Goal: Task Accomplishment & Management: Use online tool/utility

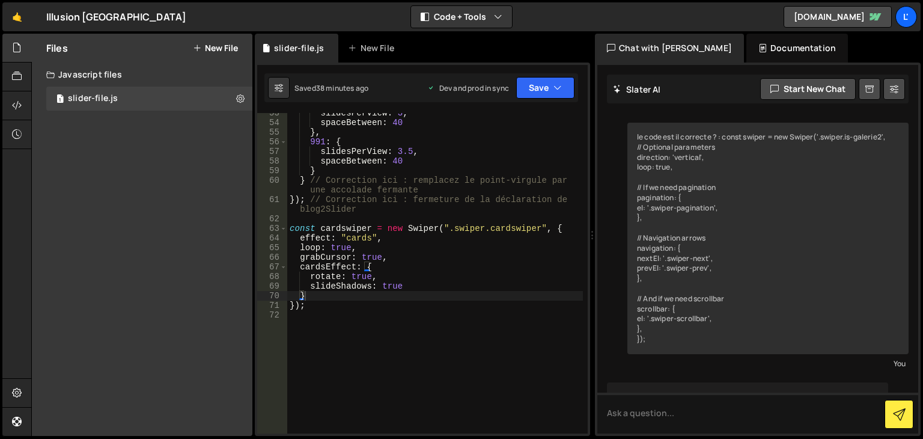
scroll to position [8607, 0]
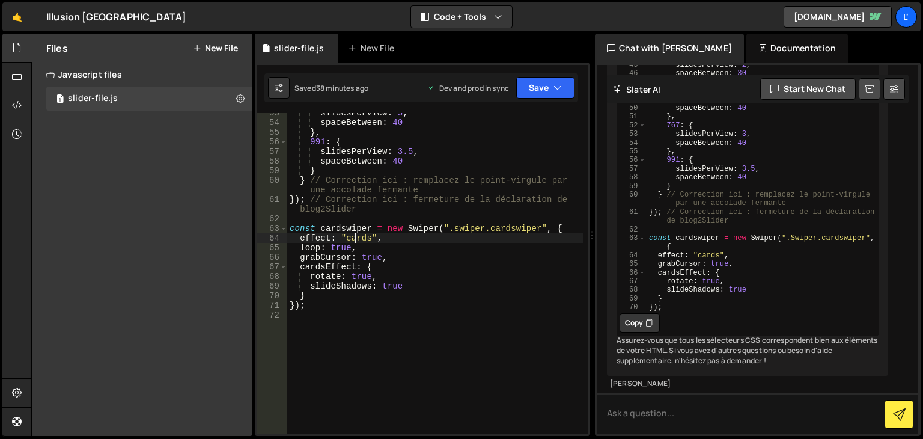
click at [356, 235] on div "slidesPerView : 3 , spaceBetween : 40 } , 991 : { slidesPerView : 3.5 , spaceBe…" at bounding box center [435, 278] width 296 height 340
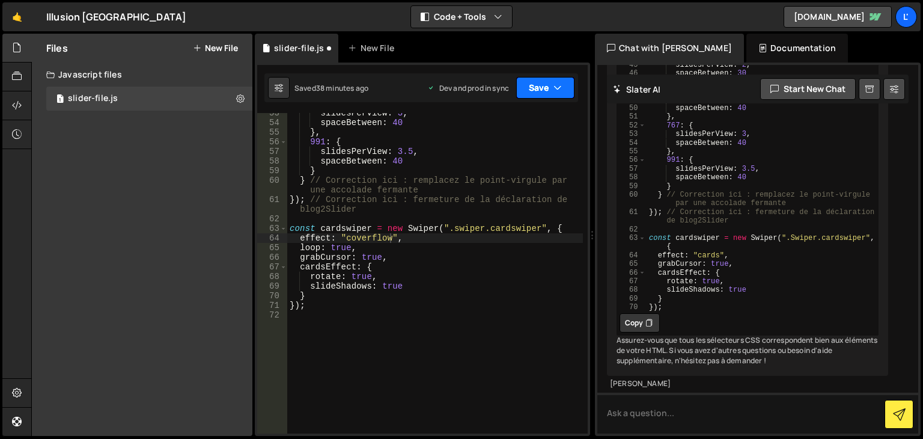
click at [542, 89] on button "Save" at bounding box center [545, 88] width 58 height 22
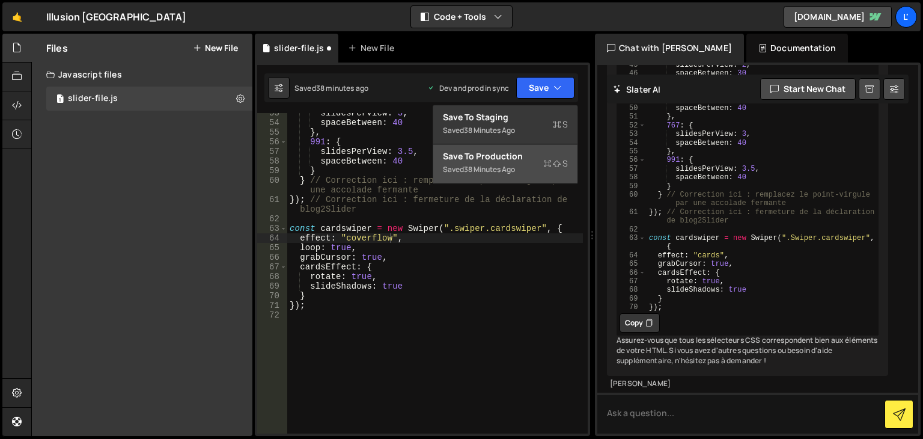
click at [531, 162] on div "Saved 38 minutes ago" at bounding box center [505, 169] width 125 height 14
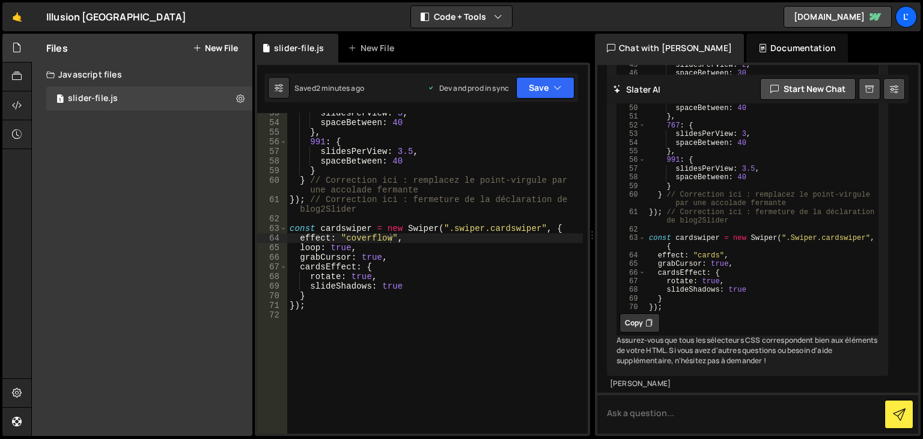
click at [372, 239] on div "slidesPerView : 3 , spaceBetween : 40 } , 991 : { slidesPerView : 3.5 , spaceBe…" at bounding box center [435, 278] width 296 height 340
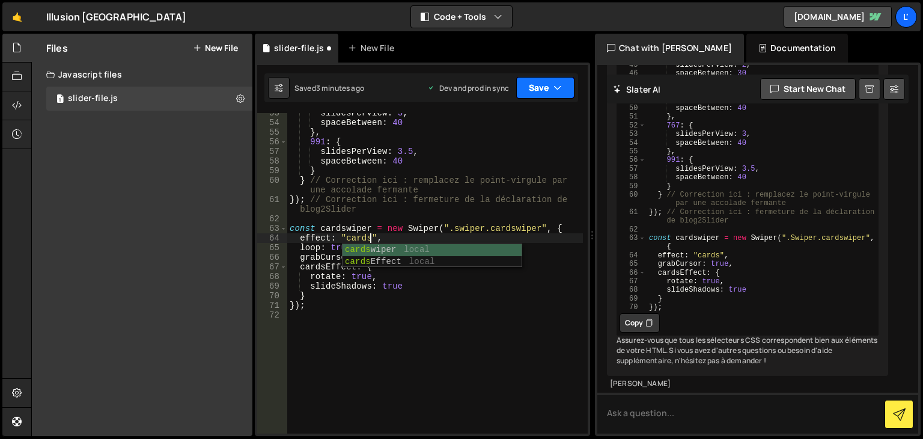
click at [540, 82] on button "Save" at bounding box center [545, 88] width 58 height 22
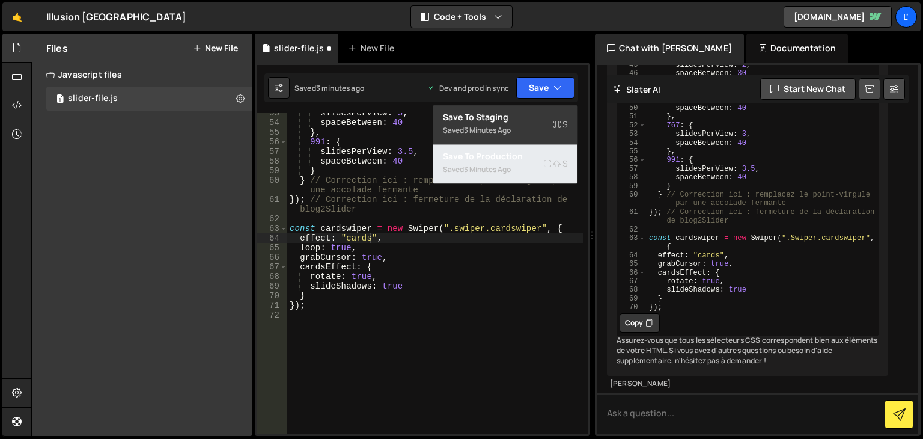
click at [541, 169] on div "Saved 3 minutes ago" at bounding box center [505, 169] width 125 height 14
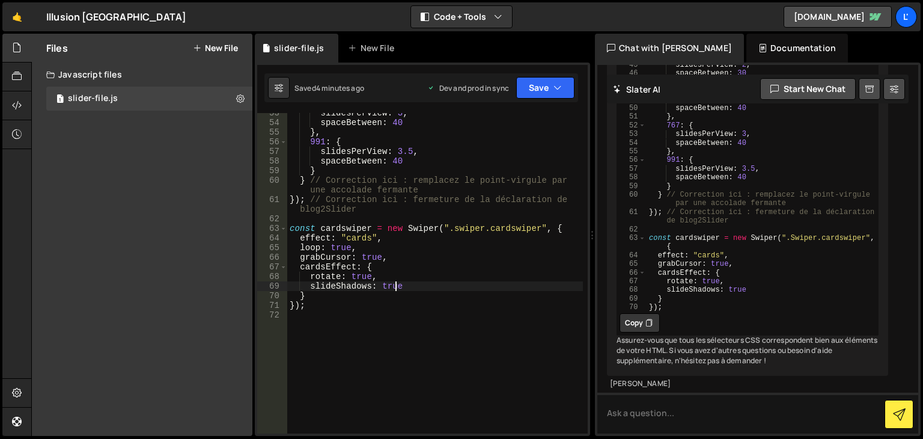
click at [397, 288] on div "slidesPerView : 3 , spaceBetween : 40 } , 991 : { slidesPerView : 3.5 , spaceBe…" at bounding box center [435, 278] width 296 height 340
click at [390, 289] on div "slidesPerView : 3 , spaceBetween : 40 } , 991 : { slidesPerView : 3.5 , spaceBe…" at bounding box center [435, 278] width 296 height 340
click at [555, 88] on icon "button" at bounding box center [557, 88] width 8 height 12
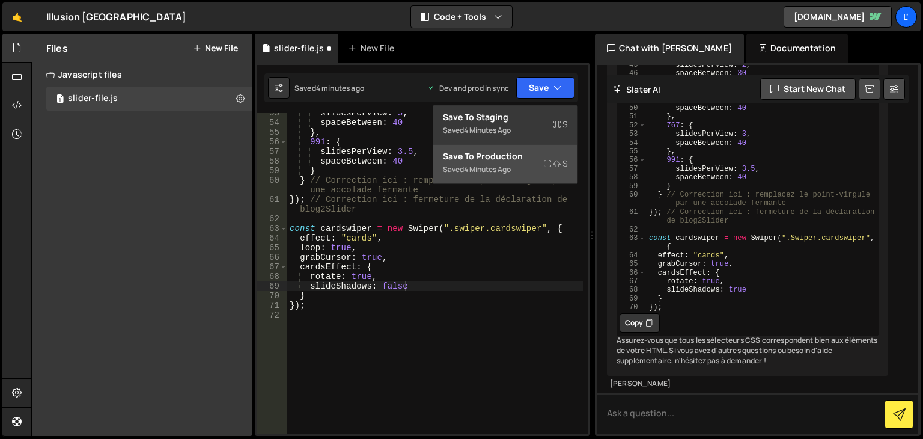
click at [498, 165] on div "4 minutes ago" at bounding box center [487, 169] width 47 height 10
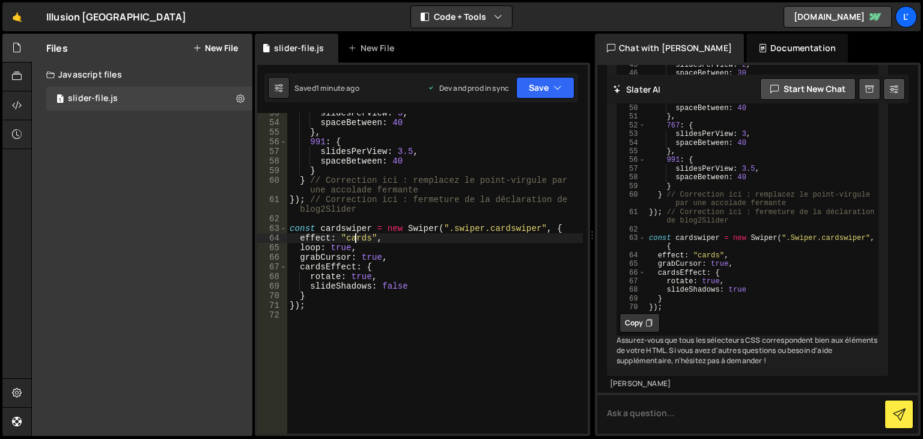
scroll to position [0, 5]
click at [356, 237] on div "slidesPerView : 3 , spaceBetween : 40 } , 991 : { slidesPerView : 3.5 , spaceBe…" at bounding box center [435, 278] width 296 height 340
click at [357, 237] on div "slidesPerView : 3 , spaceBetween : 40 } , 991 : { slidesPerView : 3.5 , spaceBe…" at bounding box center [435, 278] width 296 height 340
click at [537, 94] on button "Save" at bounding box center [545, 88] width 58 height 22
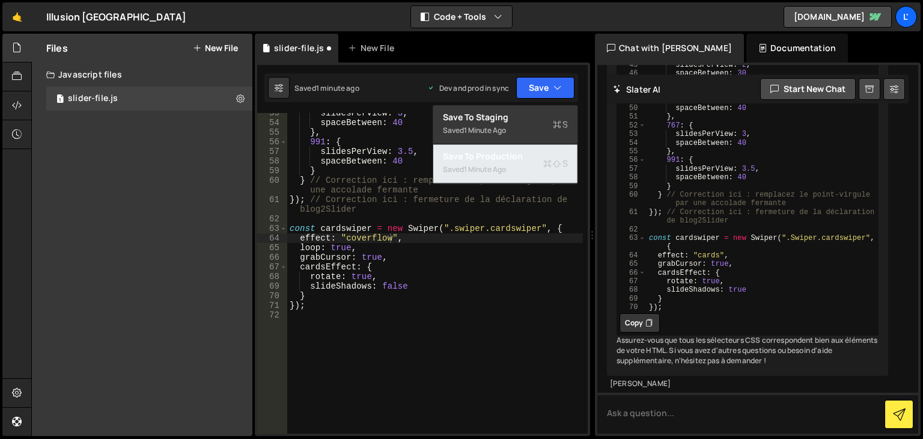
click at [510, 160] on div "Save to Production S" at bounding box center [505, 156] width 125 height 12
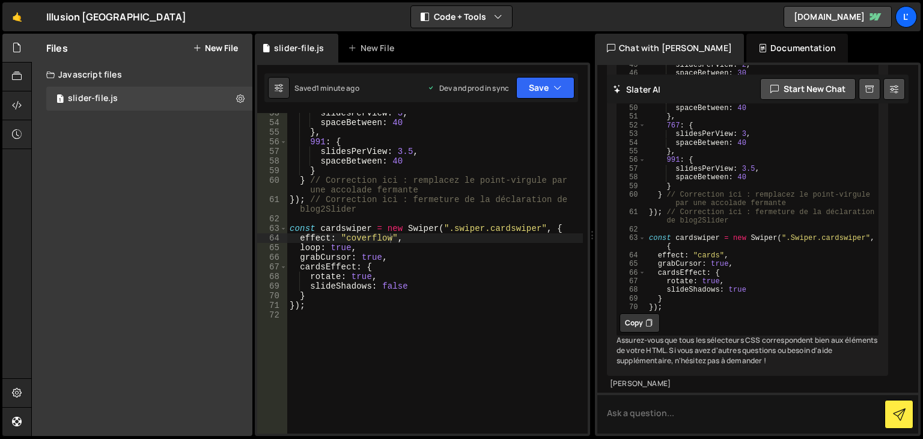
scroll to position [0, 0]
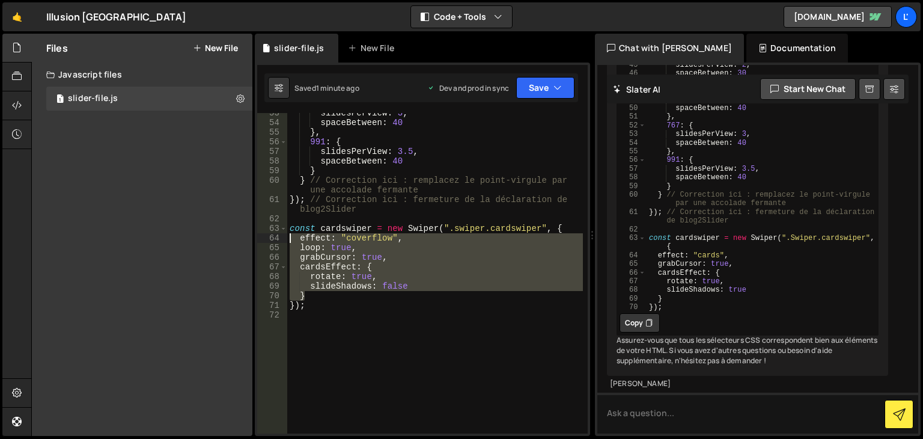
drag, startPoint x: 317, startPoint y: 300, endPoint x: 288, endPoint y: 237, distance: 69.4
click at [288, 237] on div "slidesPerView : 3 , spaceBetween : 40 } , 991 : { slidesPerView : 3.5 , spaceBe…" at bounding box center [435, 278] width 296 height 340
paste textarea "}"
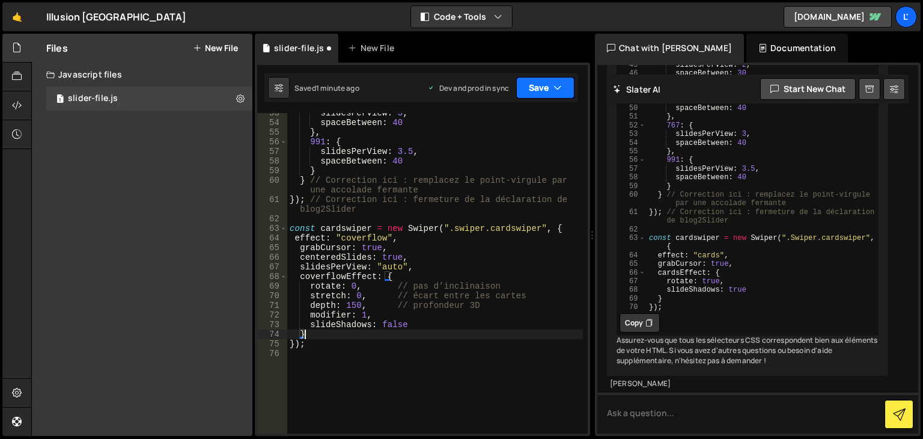
click at [553, 92] on icon "button" at bounding box center [557, 88] width 8 height 12
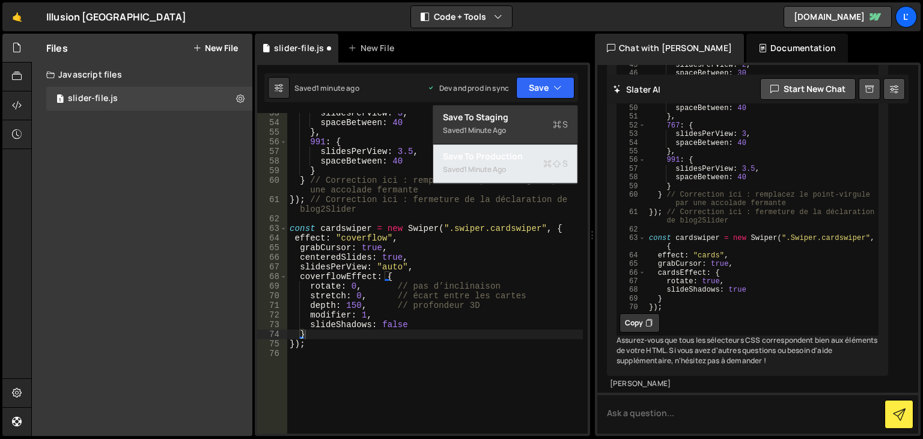
click at [534, 168] on div "Saved 1 minute ago" at bounding box center [505, 169] width 125 height 14
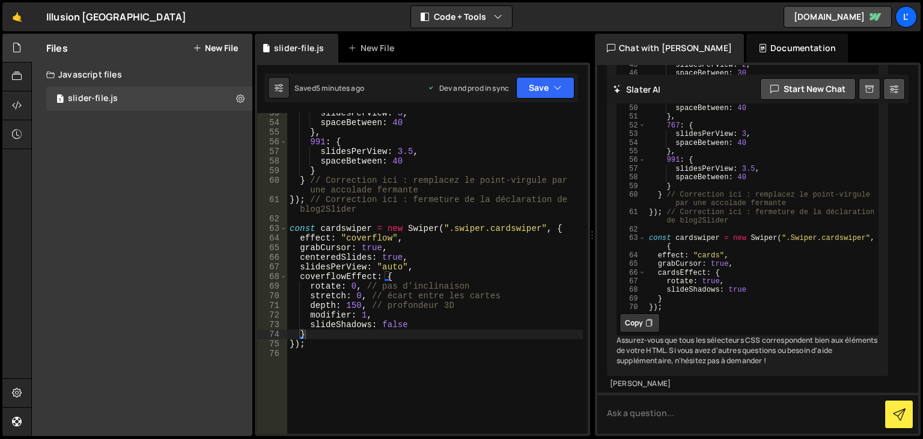
click at [375, 237] on div "slidesPerView : 3 , spaceBetween : 40 } , 991 : { slidesPerView : 3.5 , spaceBe…" at bounding box center [435, 278] width 296 height 340
click at [376, 237] on div "slidesPerView : 3 , spaceBetween : 40 } , 991 : { slidesPerView : 3.5 , spaceBe…" at bounding box center [435, 278] width 296 height 340
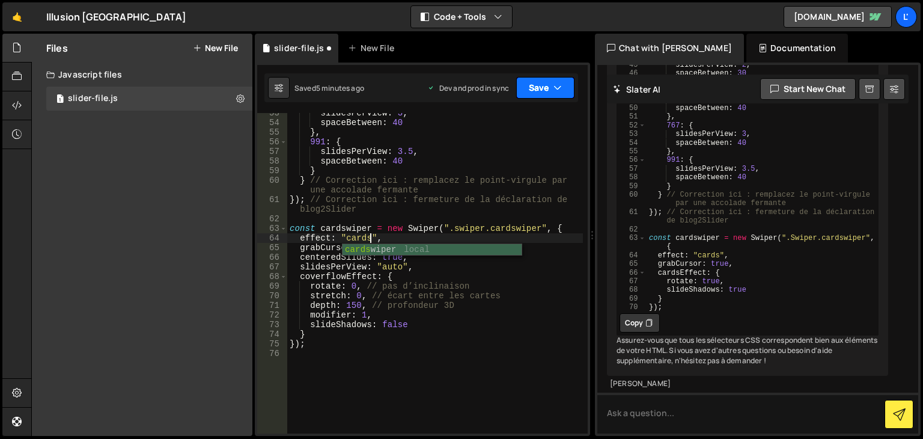
click at [550, 85] on button "Save" at bounding box center [545, 88] width 58 height 22
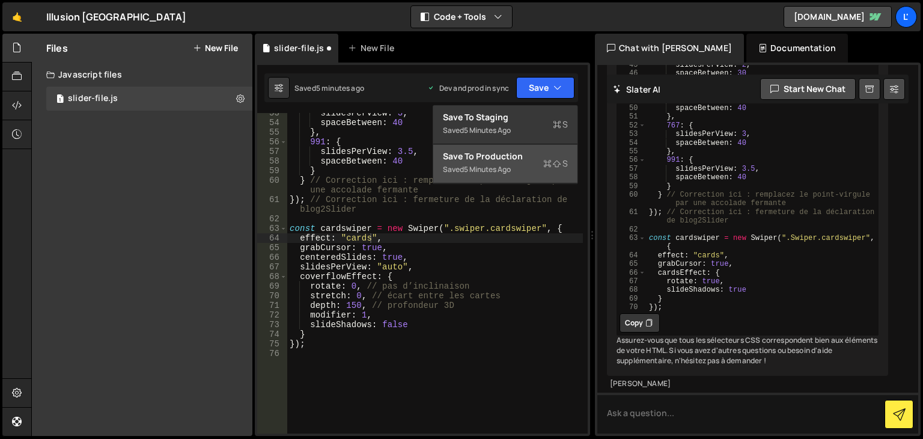
click at [519, 168] on div "Saved 5 minutes ago" at bounding box center [505, 169] width 125 height 14
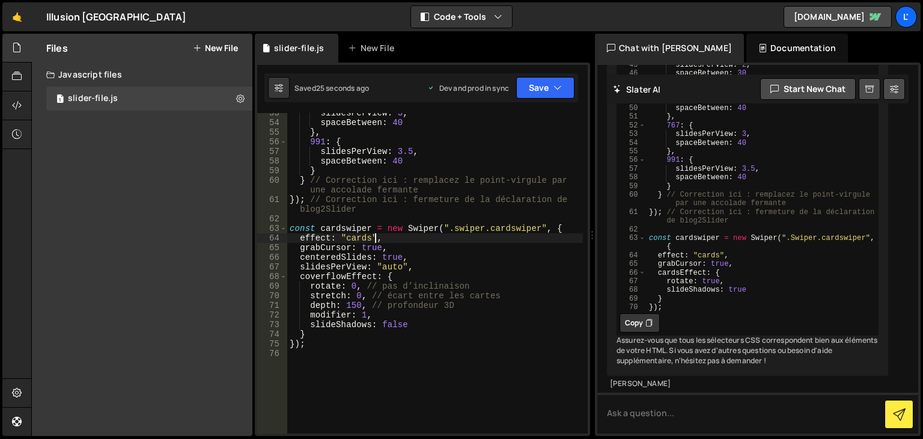
click at [377, 237] on div "slidesPerView : 3 , spaceBetween : 40 } , 991 : { slidesPerView : 3.5 , spaceBe…" at bounding box center [435, 278] width 296 height 340
click at [385, 245] on div "slidesPerView : 3 , spaceBetween : 40 } , 991 : { slidesPerView : 3.5 , spaceBe…" at bounding box center [435, 278] width 296 height 340
click at [385, 239] on div "slidesPerView : 3 , spaceBetween : 40 } , 991 : { slidesPerView : 3.5 , spaceBe…" at bounding box center [435, 278] width 296 height 340
type textarea "effect: "cards","
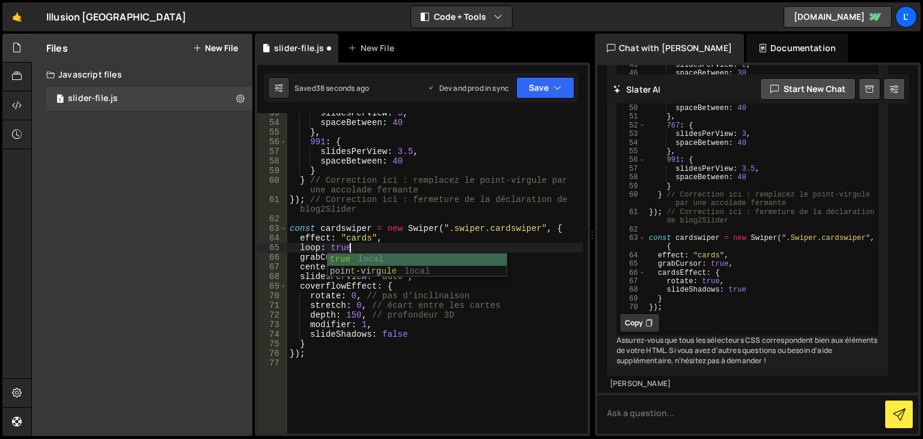
scroll to position [0, 4]
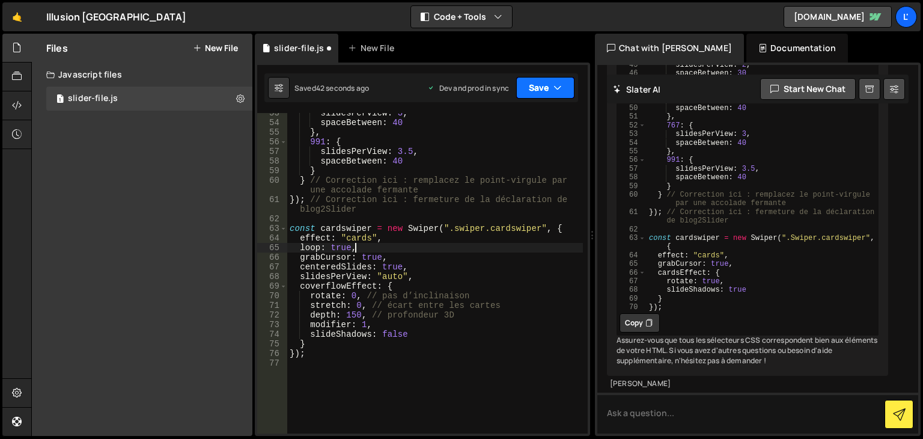
click at [564, 93] on button "Save" at bounding box center [545, 88] width 58 height 22
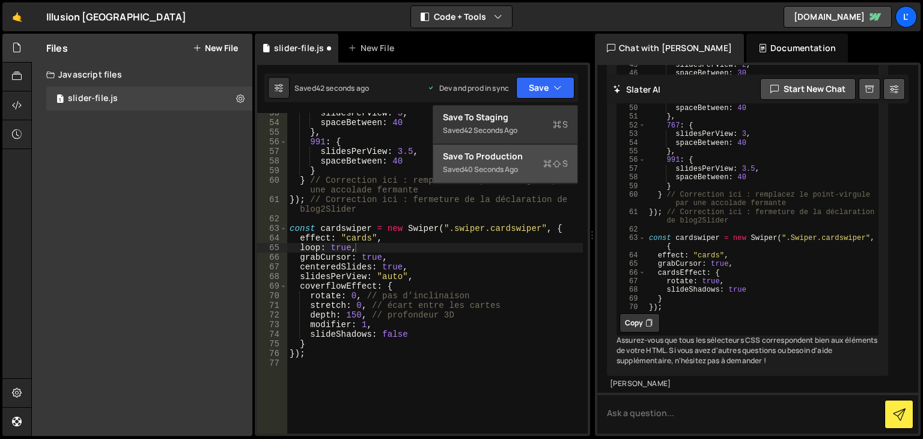
click at [526, 159] on div "Save to Production S" at bounding box center [505, 156] width 125 height 12
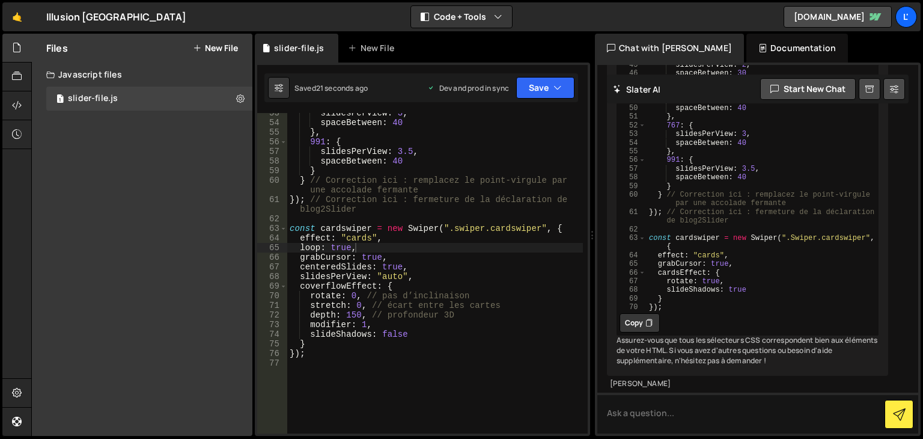
click at [307, 337] on div "slidesPerView : 3 , spaceBetween : 40 } , 991 : { slidesPerView : 3.5 , spaceBe…" at bounding box center [435, 278] width 296 height 340
click at [353, 294] on div "slidesPerView : 3 , spaceBetween : 40 } , 991 : { slidesPerView : 3.5 , spaceBe…" at bounding box center [435, 278] width 296 height 340
type textarea "rotate: 2, // pas d’inclinaison"
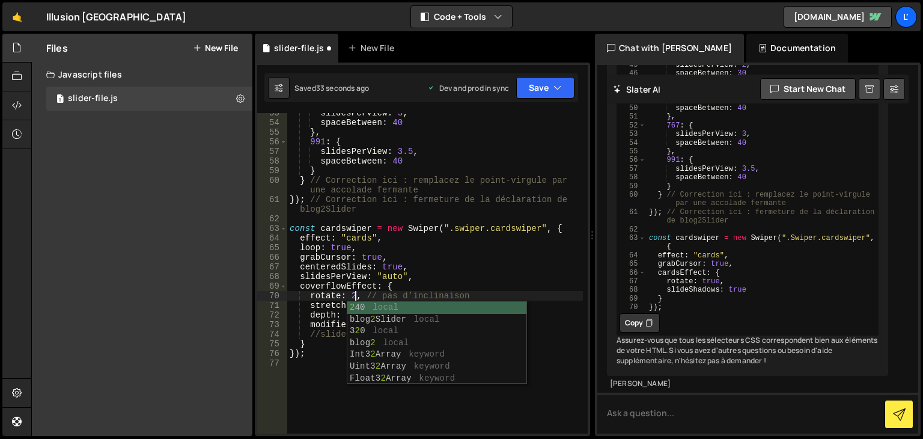
scroll to position [0, 4]
click at [306, 390] on div "slidesPerView : 3 , spaceBetween : 40 } , 991 : { slidesPerView : 3.5 , spaceBe…" at bounding box center [435, 278] width 296 height 340
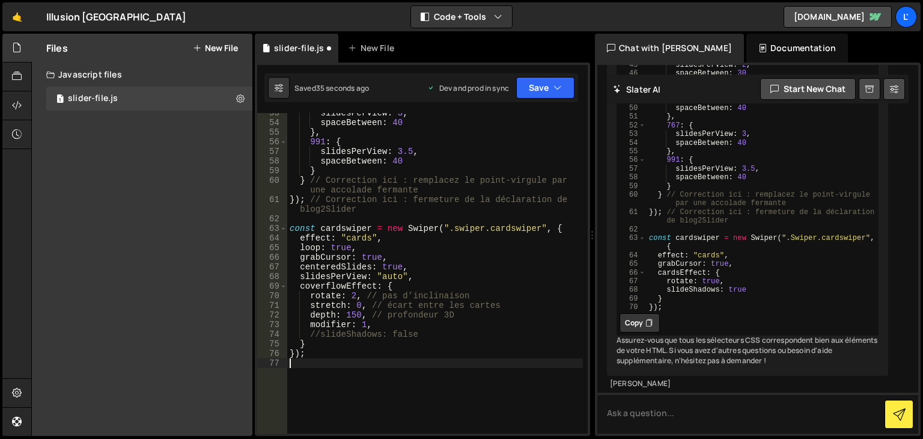
scroll to position [0, 0]
click at [358, 306] on div "slidesPerView : 3 , spaceBetween : 40 } , 991 : { slidesPerView : 3.5 , spaceBe…" at bounding box center [435, 278] width 296 height 340
type textarea "stretch: 2, // écart entre les cartes"
click at [327, 366] on div "slidesPerView : 3 , spaceBetween : 40 } , 991 : { slidesPerView : 3.5 , spaceBe…" at bounding box center [435, 278] width 296 height 340
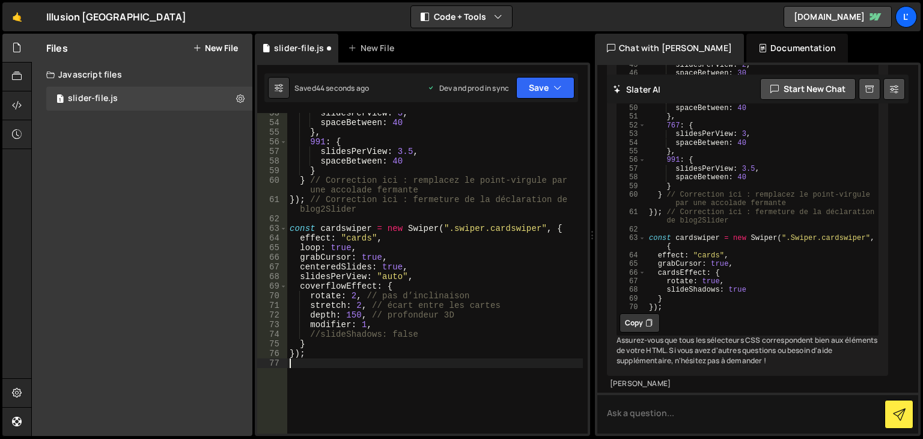
scroll to position [0, 0]
click at [311, 315] on div "slidesPerView : 3 , spaceBetween : 40 } , 991 : { slidesPerView : 3.5 , spaceBe…" at bounding box center [435, 278] width 296 height 340
click at [549, 80] on button "Save" at bounding box center [545, 88] width 58 height 22
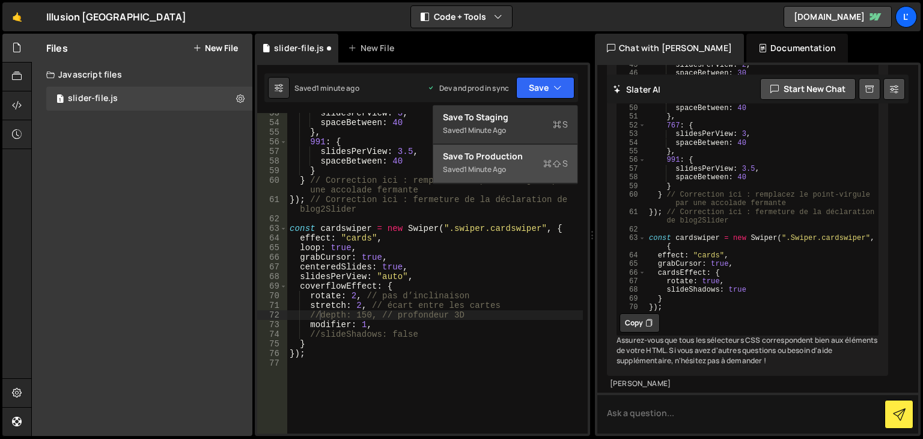
click at [519, 162] on div "Saved 1 minute ago" at bounding box center [505, 169] width 125 height 14
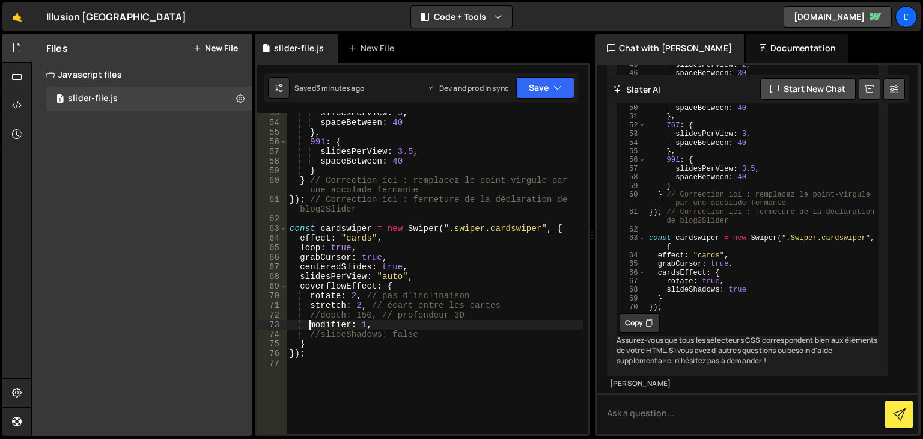
click at [308, 323] on div "slidesPerView : 3 , spaceBetween : 40 } , 991 : { slidesPerView : 3.5 , spaceBe…" at bounding box center [435, 278] width 296 height 340
click at [297, 284] on div "slidesPerView : 3 , spaceBetween : 40 } , 991 : { slidesPerView : 3.5 , spaceBe…" at bounding box center [435, 278] width 296 height 340
click at [318, 347] on div "slidesPerView : 3 , spaceBetween : 40 } , 991 : { slidesPerView : 3.5 , spaceBe…" at bounding box center [435, 278] width 296 height 340
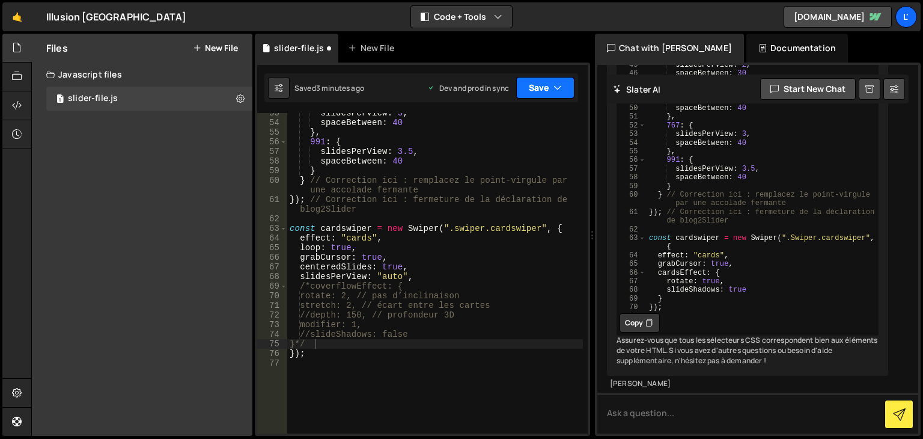
click at [531, 98] on button "Save" at bounding box center [545, 88] width 58 height 22
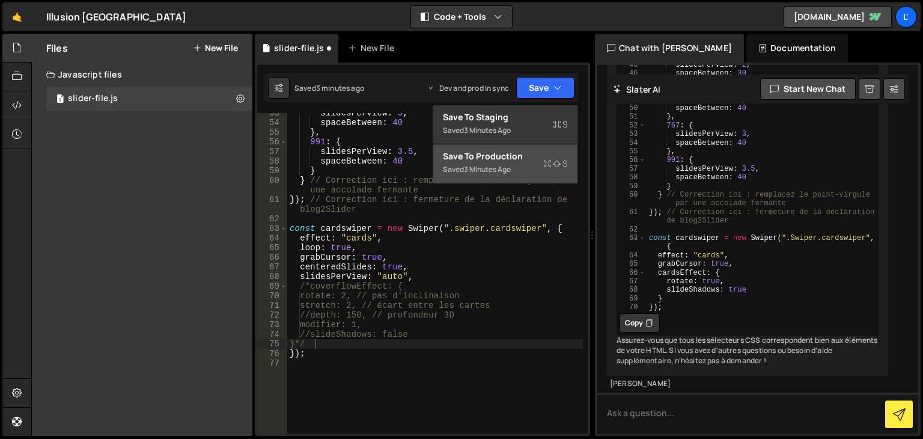
click at [549, 154] on div "Save to Production S" at bounding box center [505, 156] width 125 height 12
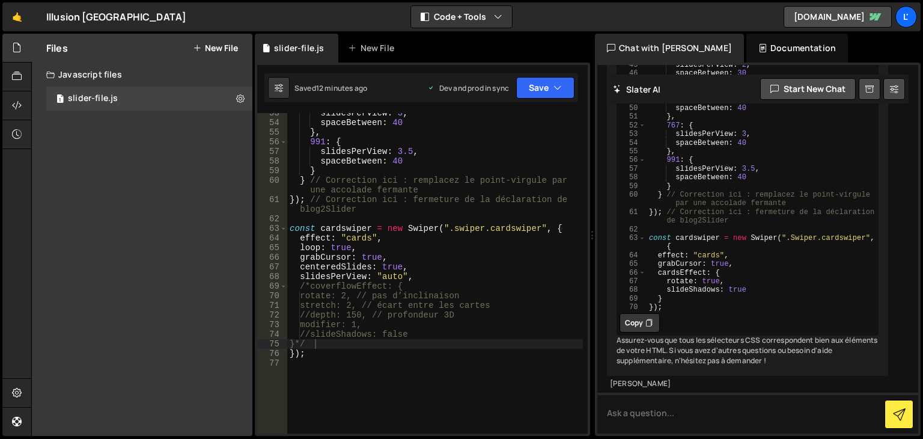
click at [297, 268] on div "slidesPerView : 3 , spaceBetween : 40 } , 991 : { slidesPerView : 3.5 , spaceBe…" at bounding box center [435, 278] width 296 height 340
click at [558, 86] on icon "button" at bounding box center [557, 88] width 8 height 12
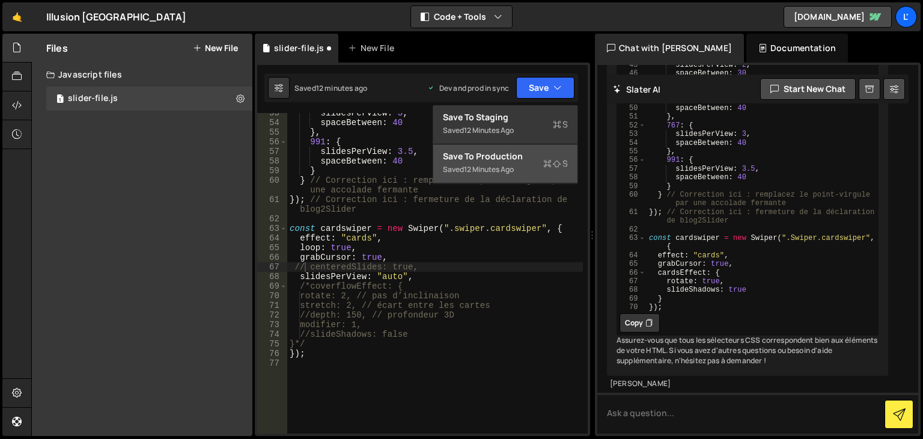
click at [491, 148] on button "Save to Production S Saved 12 minutes ago" at bounding box center [505, 163] width 144 height 39
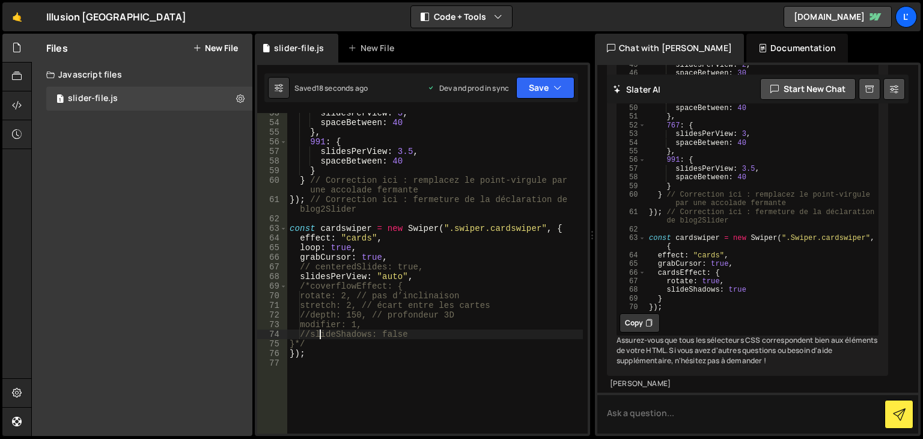
click at [322, 332] on div "slidesPerView : 3 , spaceBetween : 40 } , 991 : { slidesPerView : 3.5 , spaceBe…" at bounding box center [435, 278] width 296 height 340
drag, startPoint x: 428, startPoint y: 337, endPoint x: 322, endPoint y: 331, distance: 105.9
click at [322, 331] on div "slidesPerView : 3 , spaceBetween : 40 } , 991 : { slidesPerView : 3.5 , spaceBe…" at bounding box center [435, 278] width 296 height 340
click at [388, 258] on div "slidesPerView : 3 , spaceBetween : 40 } , 991 : { slidesPerView : 3.5 , spaceBe…" at bounding box center [435, 278] width 296 height 340
type textarea "grabCursor: true,"
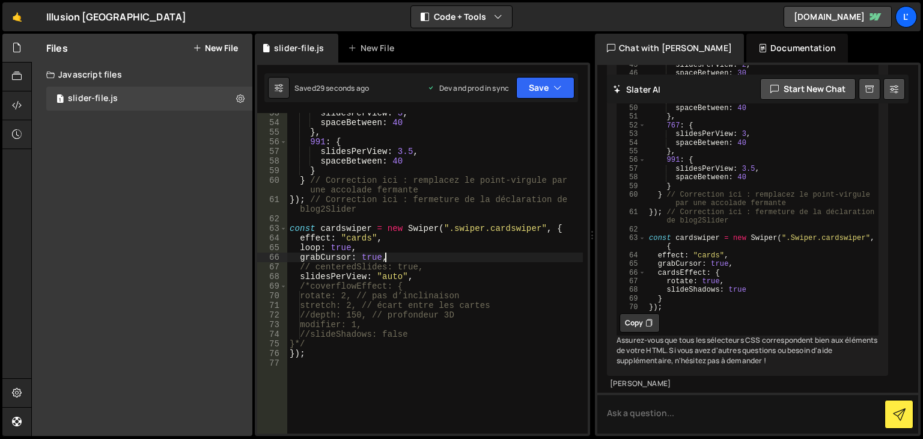
scroll to position [0, 0]
paste textarea "slideShadows: false"
click at [543, 93] on button "Save" at bounding box center [545, 88] width 58 height 22
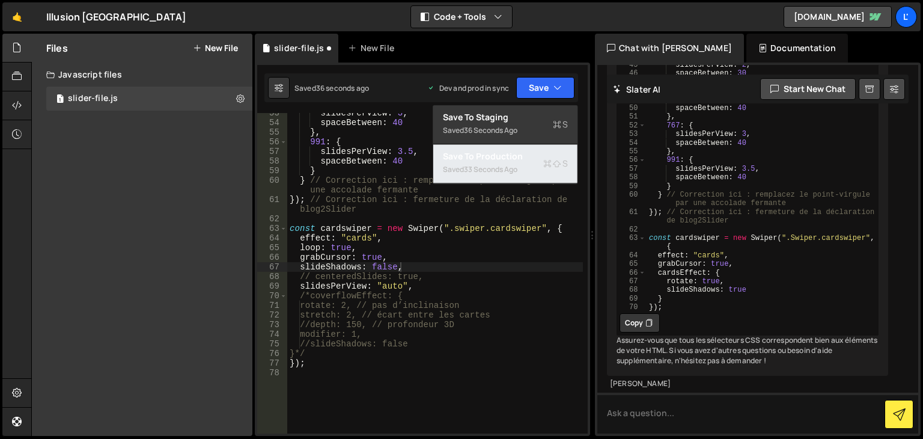
click at [532, 169] on div "Saved 33 seconds ago" at bounding box center [505, 169] width 125 height 14
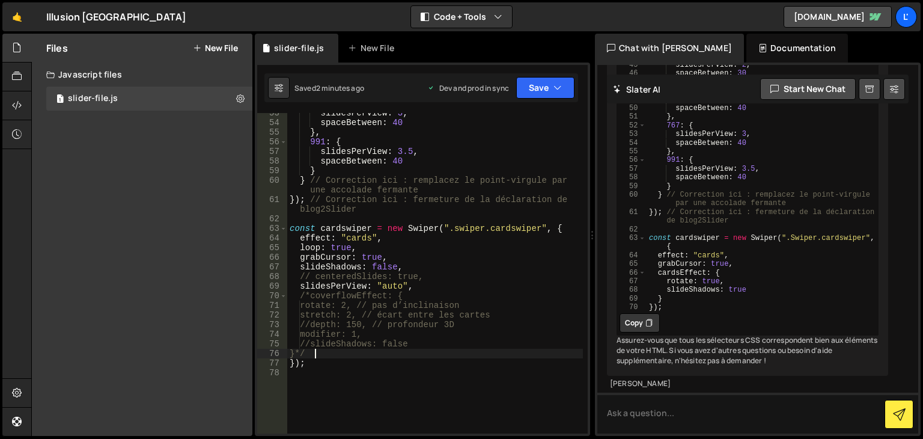
scroll to position [0, 1]
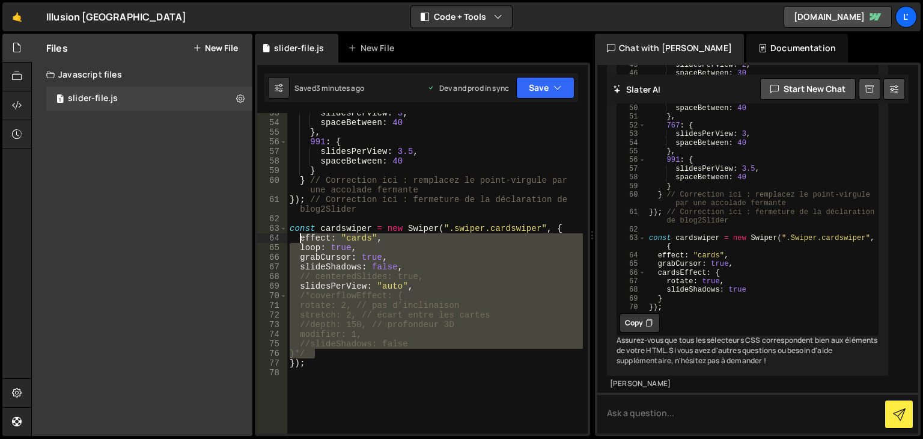
drag, startPoint x: 317, startPoint y: 355, endPoint x: 298, endPoint y: 234, distance: 122.3
click at [298, 234] on div "slidesPerView : 3 , spaceBetween : 40 } , 991 : { slidesPerView : 3.5 , spaceBe…" at bounding box center [435, 278] width 296 height 340
paste textarea "}"
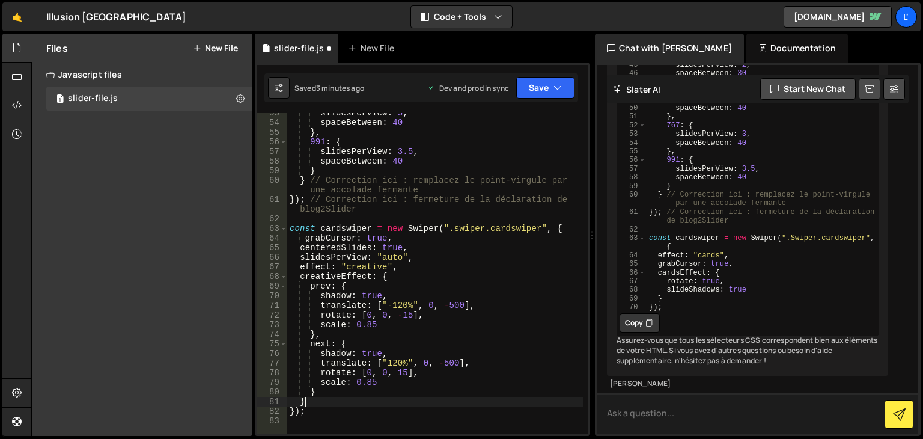
scroll to position [0, 0]
click at [556, 81] on button "Save" at bounding box center [545, 88] width 58 height 22
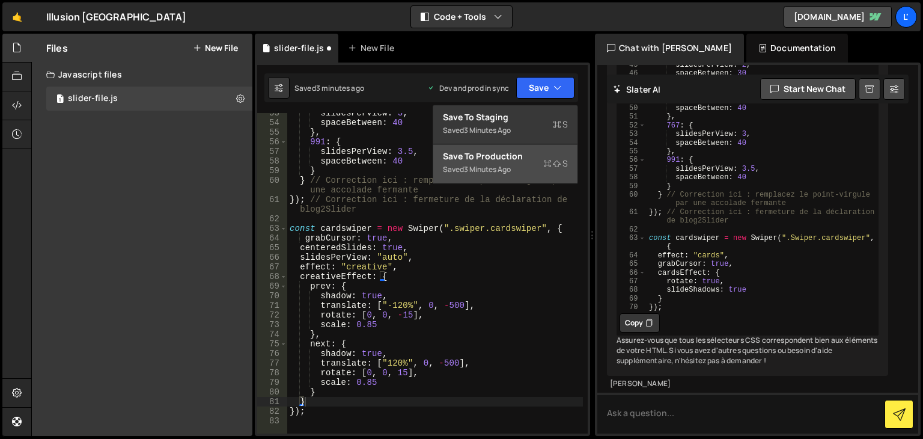
click at [538, 168] on div "Saved 3 minutes ago" at bounding box center [505, 169] width 125 height 14
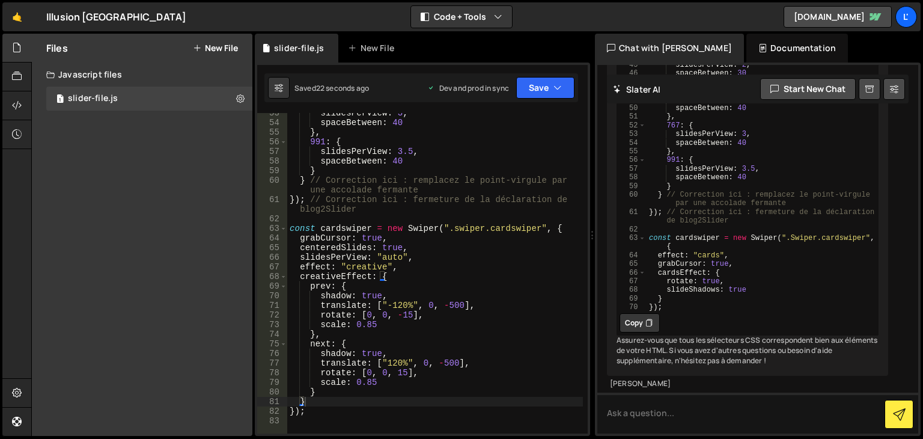
type textarea "grabCursor: true,"
click at [400, 237] on div "slidesPerView : 3 , spaceBetween : 40 } , 991 : { slidesPerView : 3.5 , spaceBe…" at bounding box center [435, 278] width 296 height 340
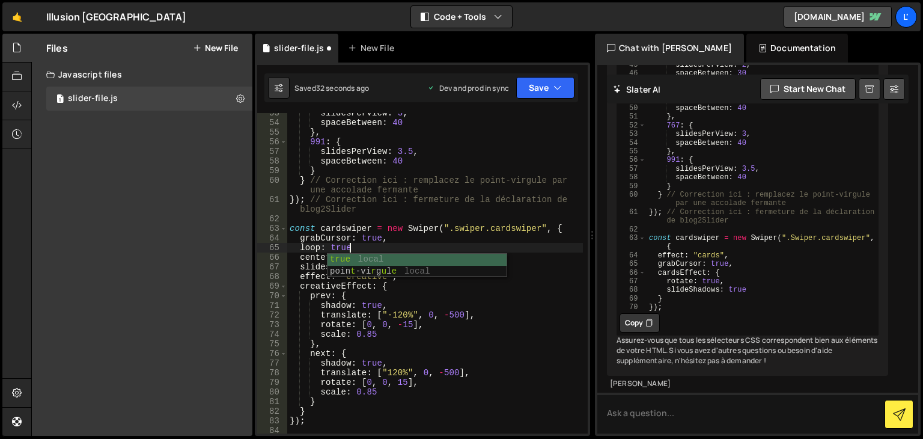
scroll to position [0, 4]
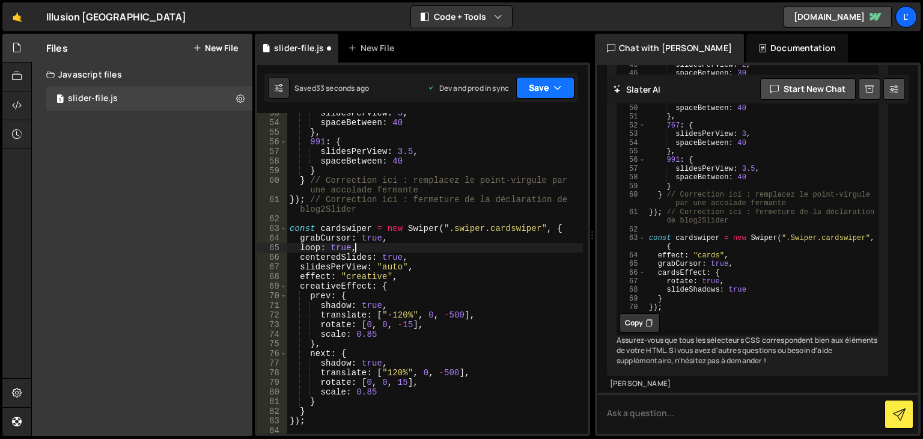
click at [544, 81] on button "Save" at bounding box center [545, 88] width 58 height 22
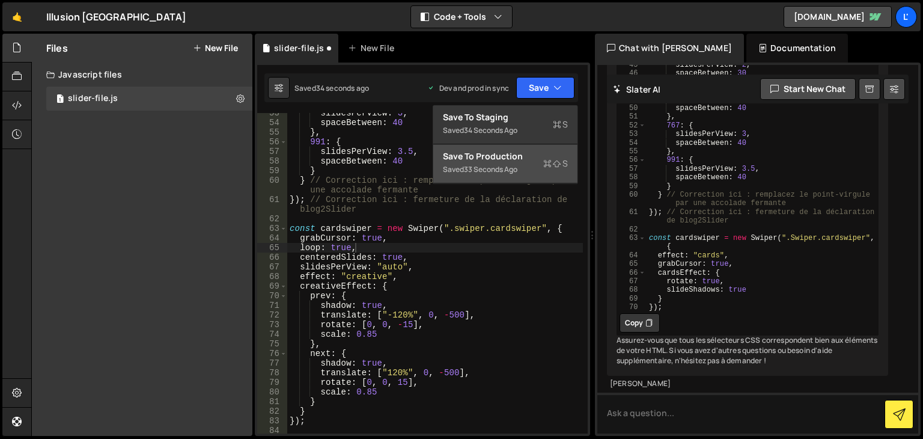
click at [481, 171] on div "33 seconds ago" at bounding box center [490, 169] width 53 height 10
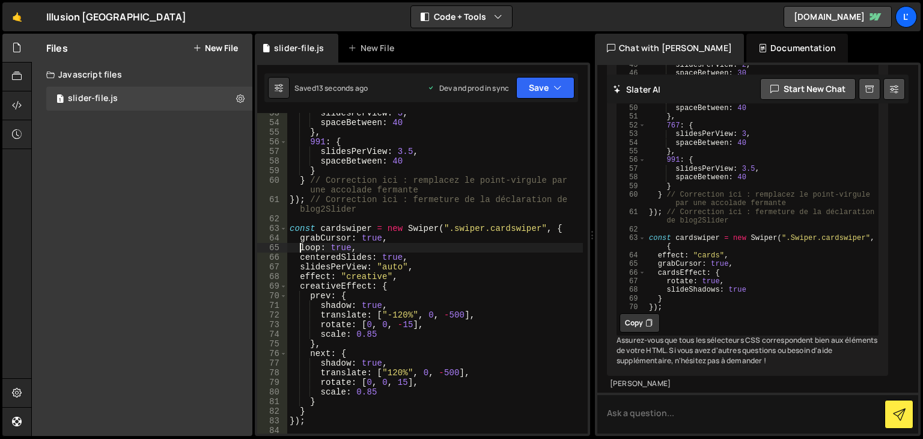
click at [300, 248] on div "slidesPerView : 3 , spaceBetween : 40 } , 991 : { slidesPerView : 3.5 , spaceBe…" at bounding box center [435, 278] width 296 height 340
click at [552, 86] on button "Save" at bounding box center [545, 88] width 58 height 22
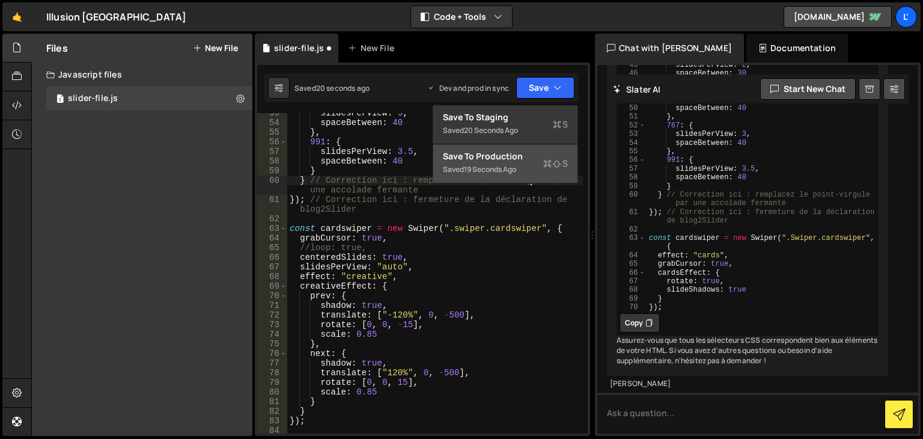
click at [531, 183] on div "Debug Explain Copy slider-file.js New File Saved 20 seconds ago Dev and prod in…" at bounding box center [422, 235] width 335 height 403
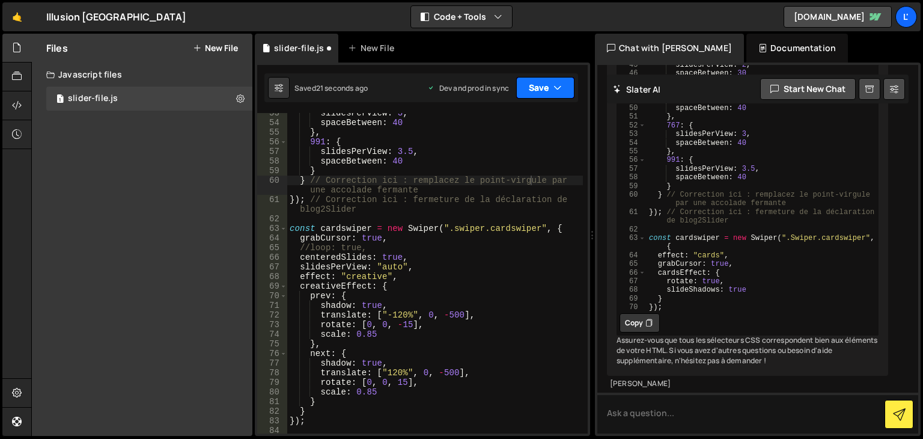
click at [543, 90] on button "Save" at bounding box center [545, 88] width 58 height 22
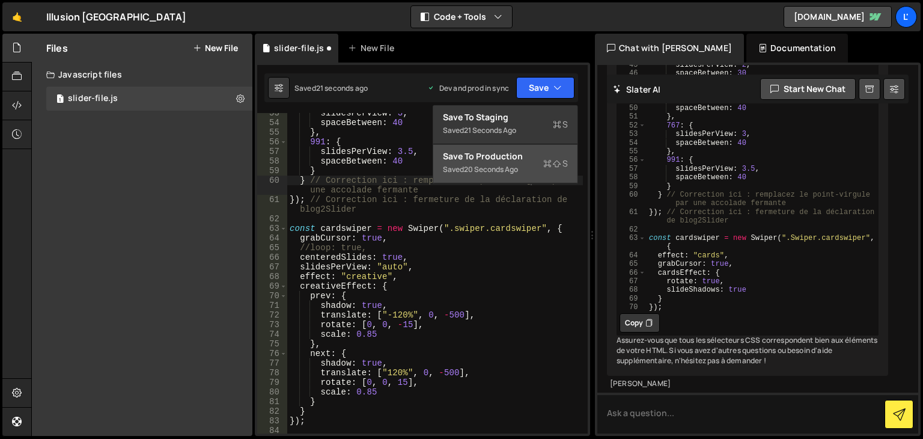
click at [519, 158] on div "Save to Production S" at bounding box center [505, 156] width 125 height 12
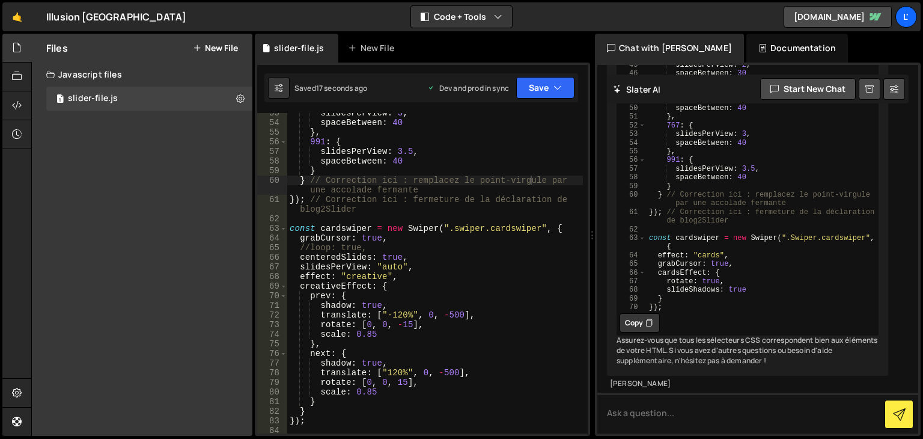
click at [320, 368] on div "slidesPerView : 3 , spaceBetween : 40 } , 991 : { slidesPerView : 3.5 , spaceBe…" at bounding box center [435, 278] width 296 height 340
click at [317, 362] on div "slidesPerView : 3 , spaceBetween : 40 } , 991 : { slidesPerView : 3.5 , spaceBe…" at bounding box center [435, 278] width 296 height 340
click at [318, 305] on div "slidesPerView : 3 , spaceBetween : 40 } , 991 : { slidesPerView : 3.5 , spaceBe…" at bounding box center [435, 278] width 296 height 340
click at [542, 91] on button "Save" at bounding box center [545, 88] width 58 height 22
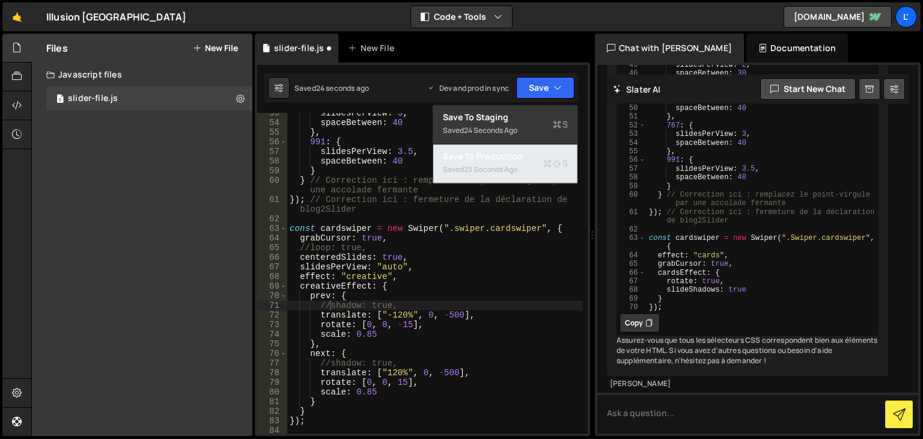
click at [519, 162] on div "Saved 23 seconds ago" at bounding box center [505, 169] width 125 height 14
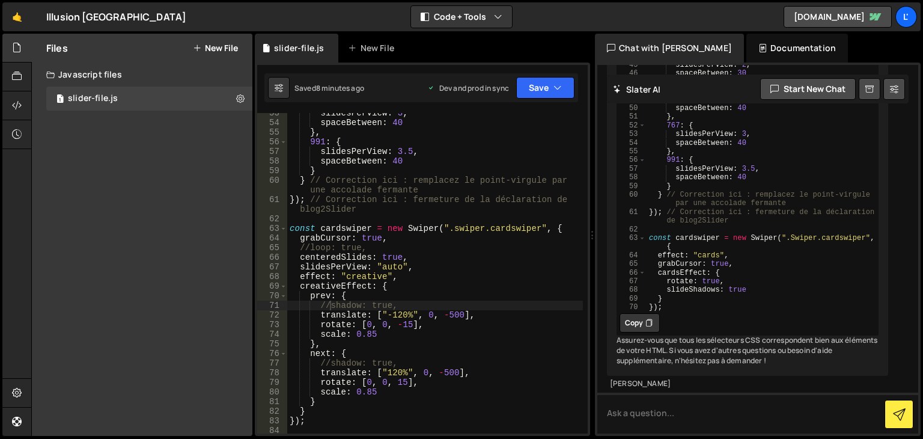
scroll to position [541, 0]
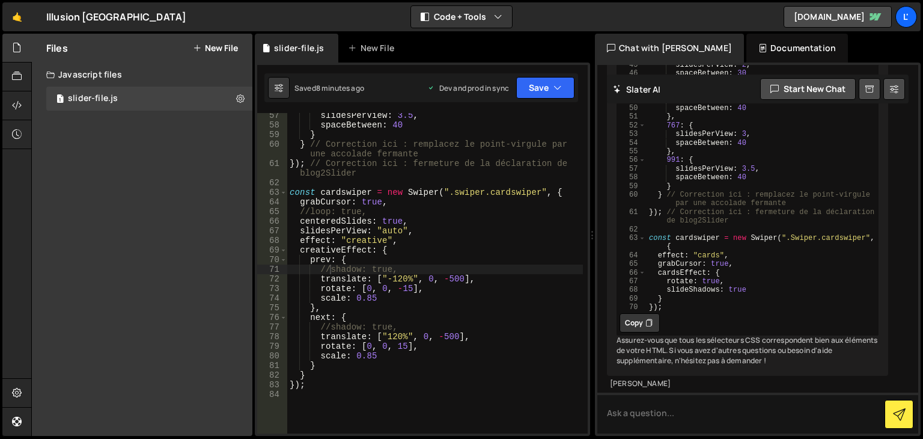
type textarea "effect: "creative","
click at [400, 240] on div "slidesPerView : 3.5 , spaceBetween : 40 } } // Correction ici : remplacez le po…" at bounding box center [435, 281] width 296 height 340
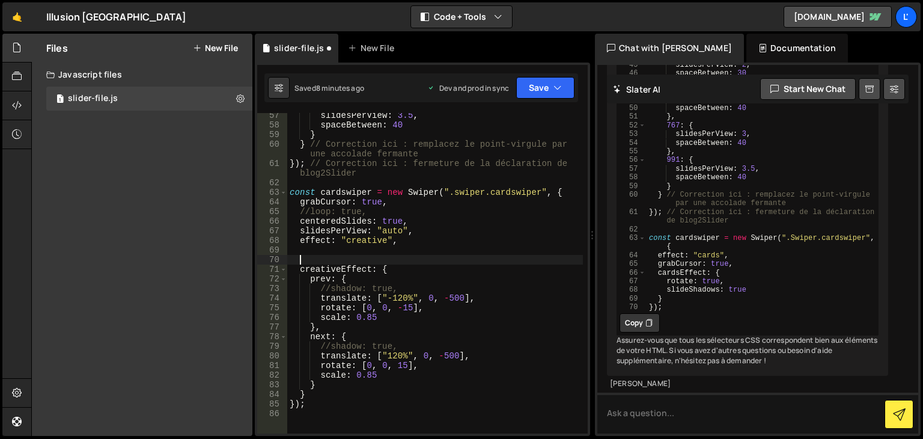
paste textarea
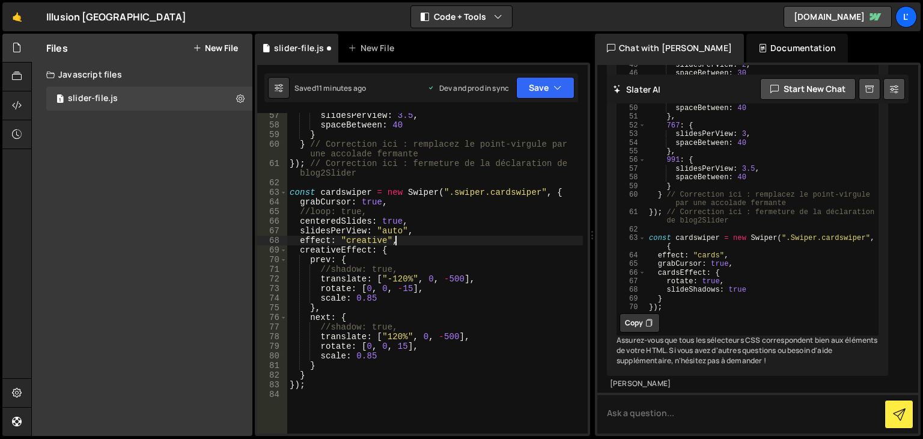
click at [397, 290] on div "slidesPerView : 3.5 , spaceBetween : 40 } } // Correction ici : remplacez le po…" at bounding box center [435, 281] width 296 height 340
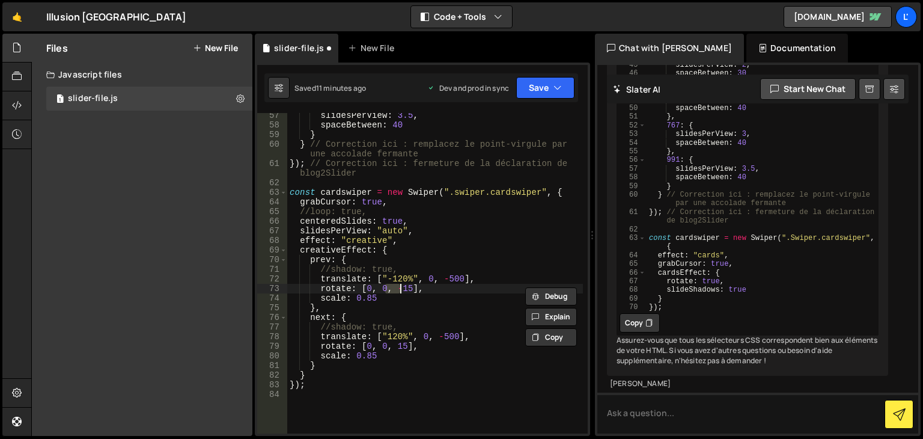
click at [397, 290] on div "slidesPerView : 3.5 , spaceBetween : 40 } } // Correction ici : remplacez le po…" at bounding box center [435, 281] width 296 height 340
click at [404, 288] on div "slidesPerView : 3.5 , spaceBetween : 40 } } // Correction ici : remplacez le po…" at bounding box center [435, 273] width 296 height 320
drag, startPoint x: 442, startPoint y: 277, endPoint x: 460, endPoint y: 280, distance: 18.3
click at [460, 280] on div "slidesPerView : 3.5 , spaceBetween : 40 } } // Correction ici : remplacez le po…" at bounding box center [435, 281] width 296 height 340
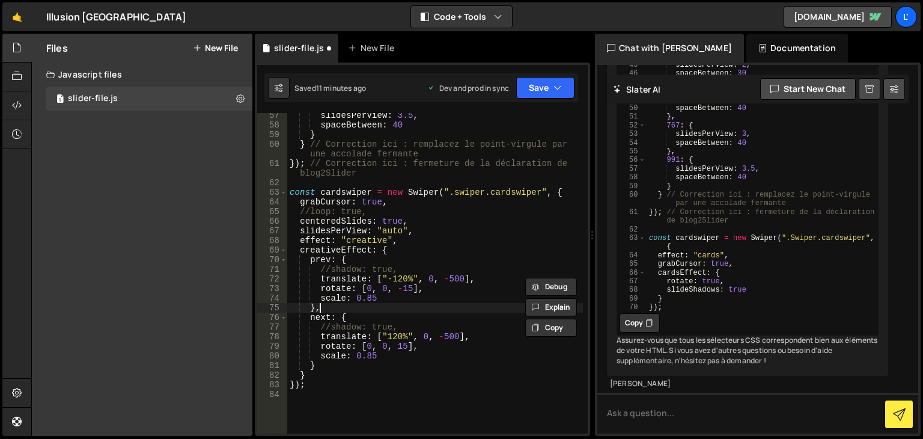
click at [440, 308] on div "slidesPerView : 3.5 , spaceBetween : 40 } } // Correction ici : remplacez le po…" at bounding box center [435, 281] width 296 height 340
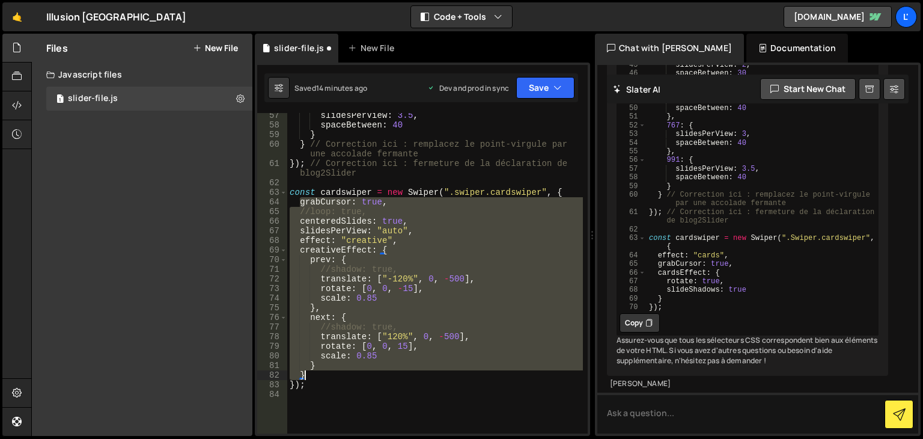
drag, startPoint x: 298, startPoint y: 204, endPoint x: 370, endPoint y: 374, distance: 185.0
click at [370, 374] on div "slidesPerView : 3.5 , spaceBetween : 40 } } // Correction ici : remplacez le po…" at bounding box center [435, 281] width 296 height 340
click at [359, 384] on div "slidesPerView : 3.5 , spaceBetween : 40 } } // Correction ici : remplacez le po…" at bounding box center [435, 281] width 296 height 340
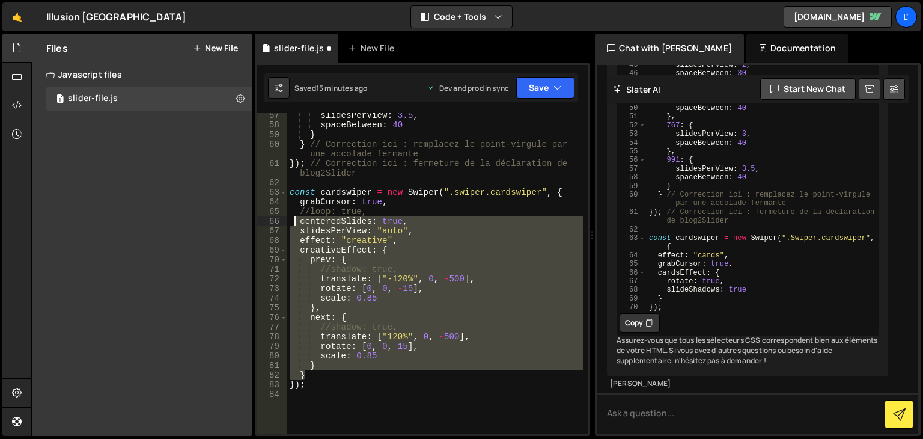
drag, startPoint x: 307, startPoint y: 372, endPoint x: 294, endPoint y: 222, distance: 150.8
click at [294, 222] on div "slidesPerView : 3.5 , spaceBetween : 40 } } // Correction ici : remplacez le po…" at bounding box center [435, 281] width 296 height 340
paste textarea "}"
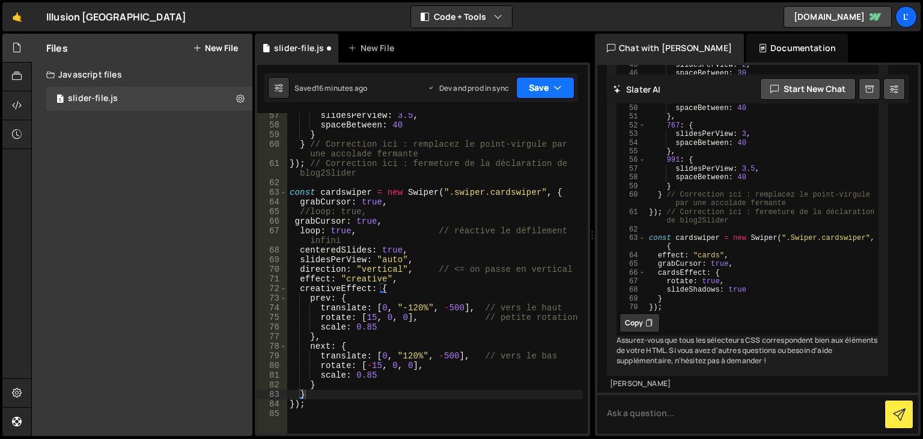
click at [520, 94] on button "Save" at bounding box center [545, 88] width 58 height 22
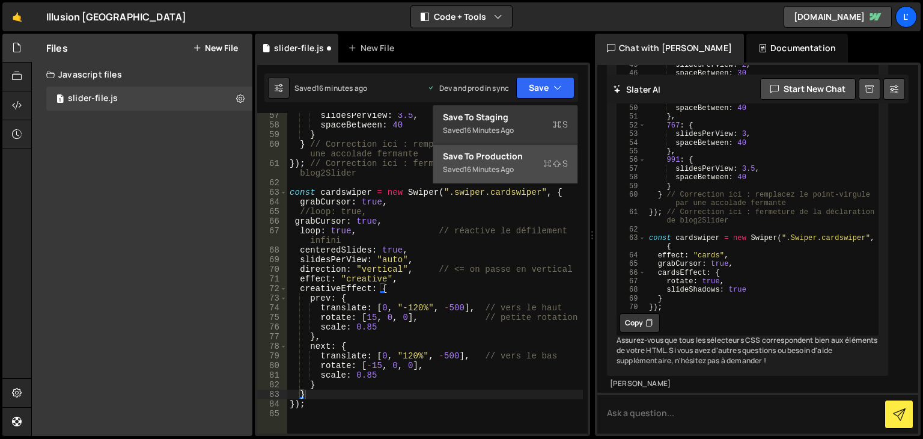
click at [519, 145] on button "Save to Production S Saved 16 minutes ago" at bounding box center [505, 163] width 144 height 39
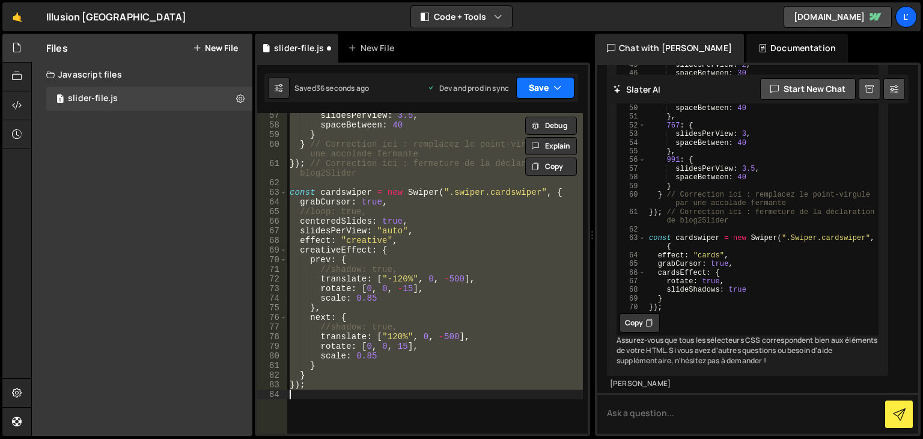
type textarea "} }"
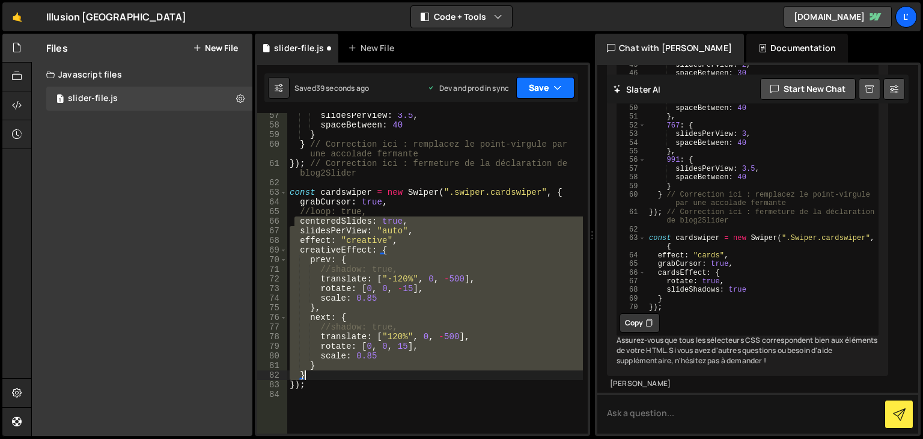
click at [557, 87] on icon "button" at bounding box center [557, 88] width 8 height 12
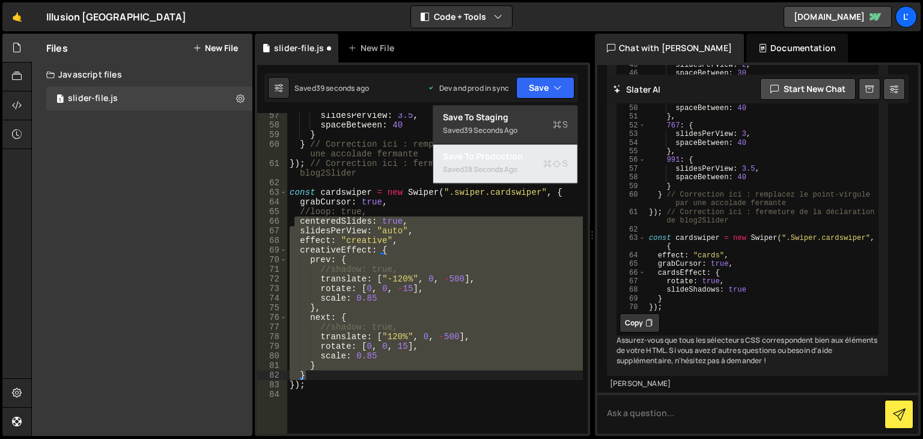
click at [560, 152] on div "Save to Production S" at bounding box center [505, 156] width 125 height 12
